Goal: Navigation & Orientation: Find specific page/section

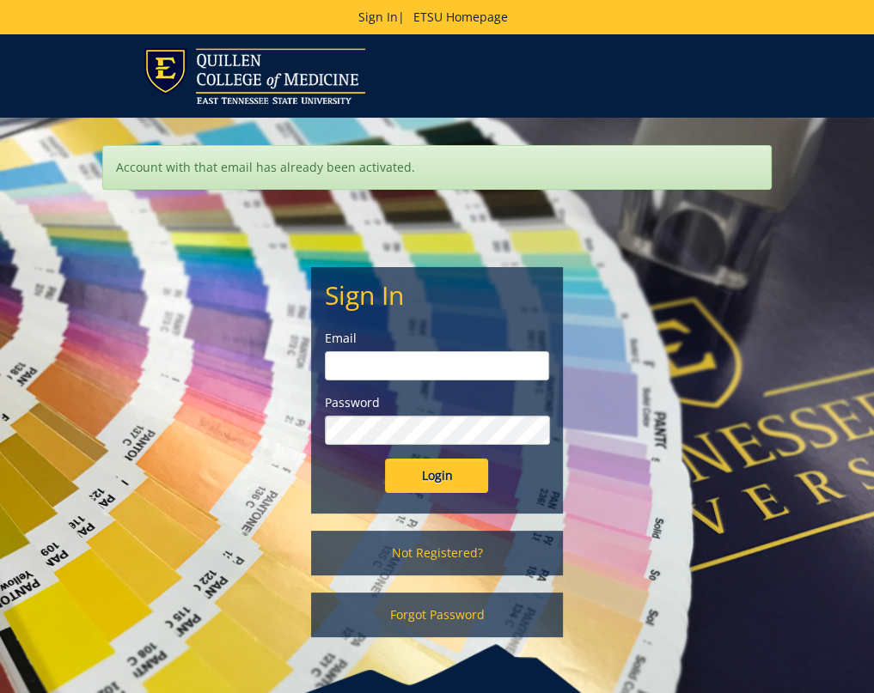
type input "moonj2@etsu.edu"
click at [460, 482] on input "Login" at bounding box center [436, 476] width 103 height 34
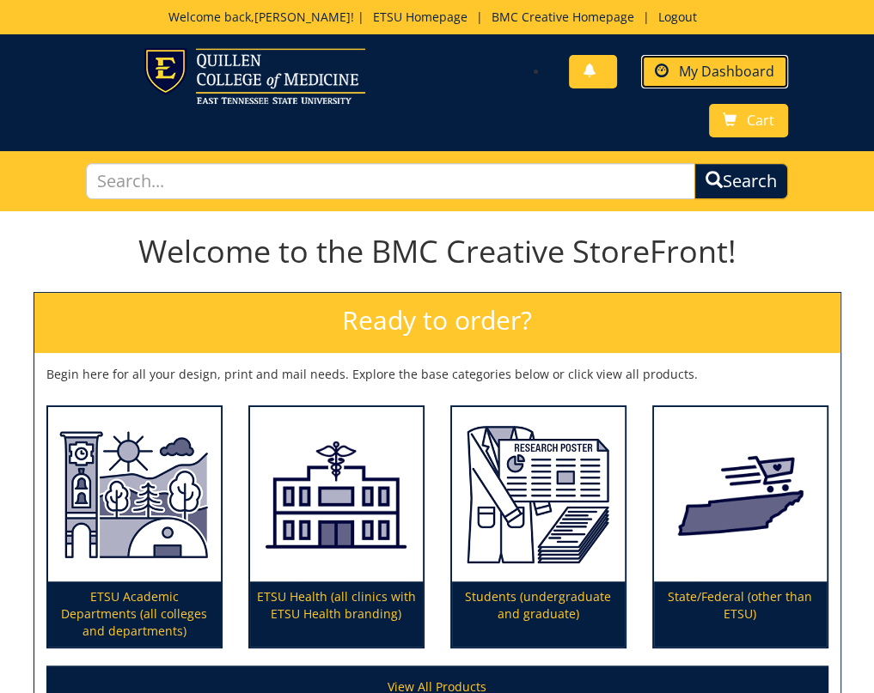
click at [699, 69] on span "My Dashboard" at bounding box center [726, 71] width 95 height 19
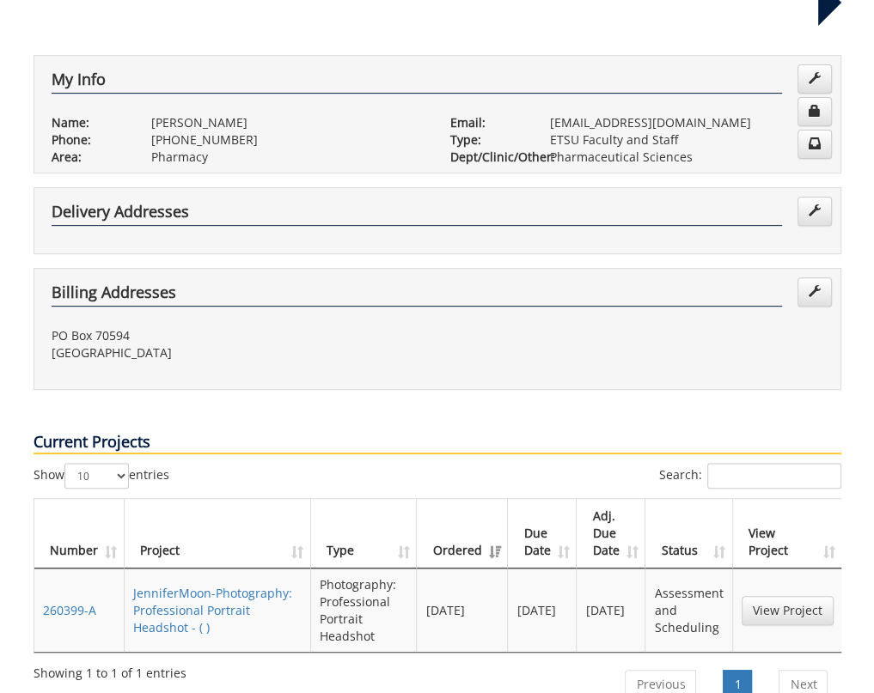
scroll to position [429, 0]
